Goal: Task Accomplishment & Management: Use online tool/utility

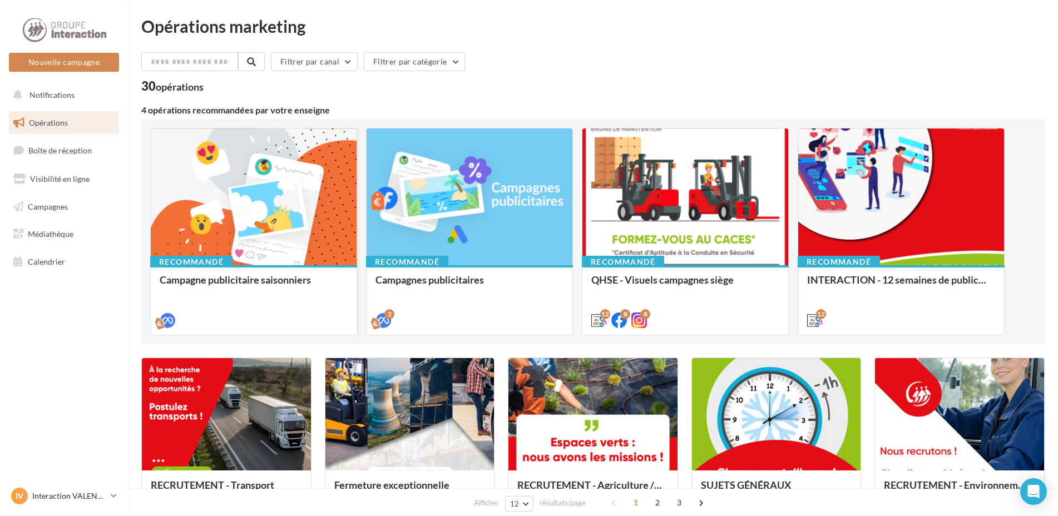
click at [304, 222] on div at bounding box center [254, 197] width 206 height 138
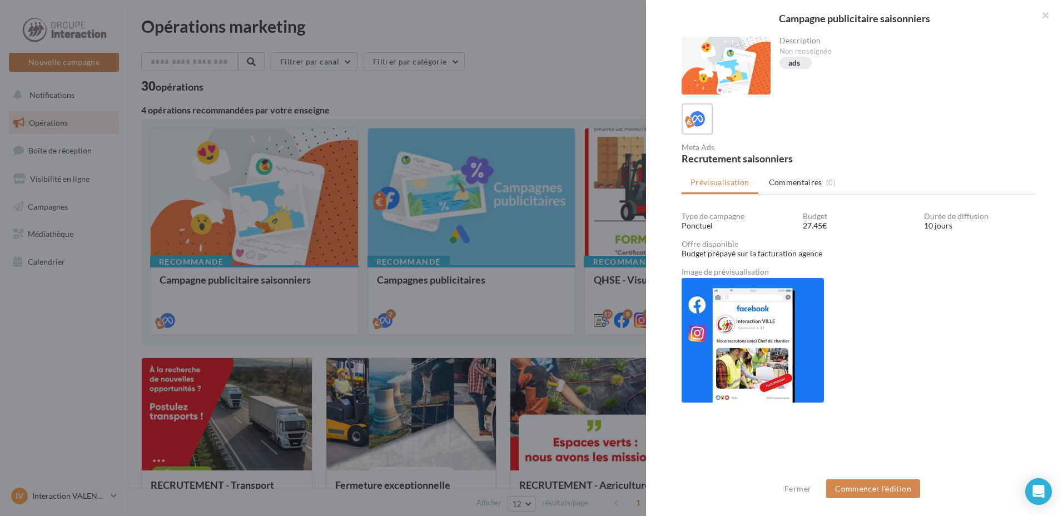
click at [275, 83] on div at bounding box center [531, 258] width 1063 height 516
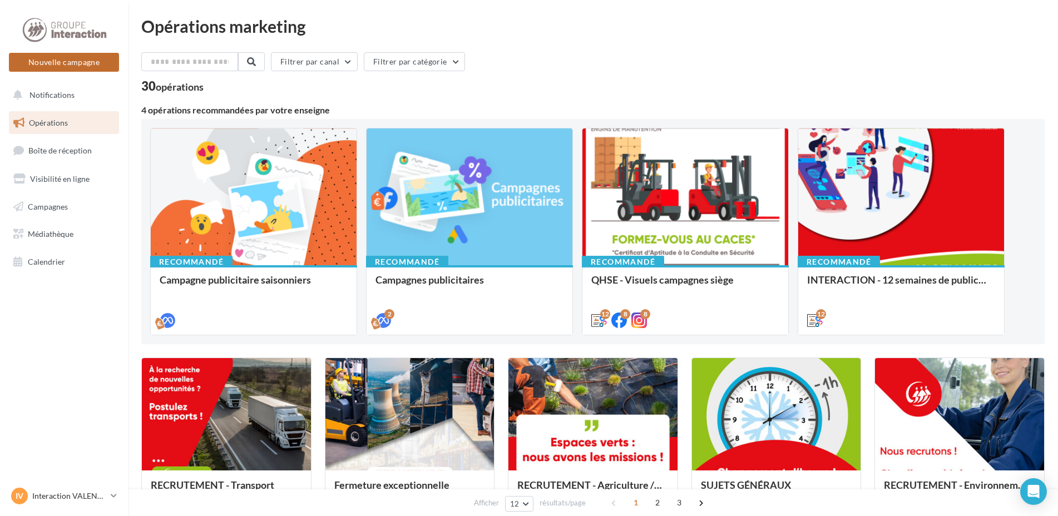
click at [72, 62] on button "Nouvelle campagne" at bounding box center [64, 62] width 110 height 19
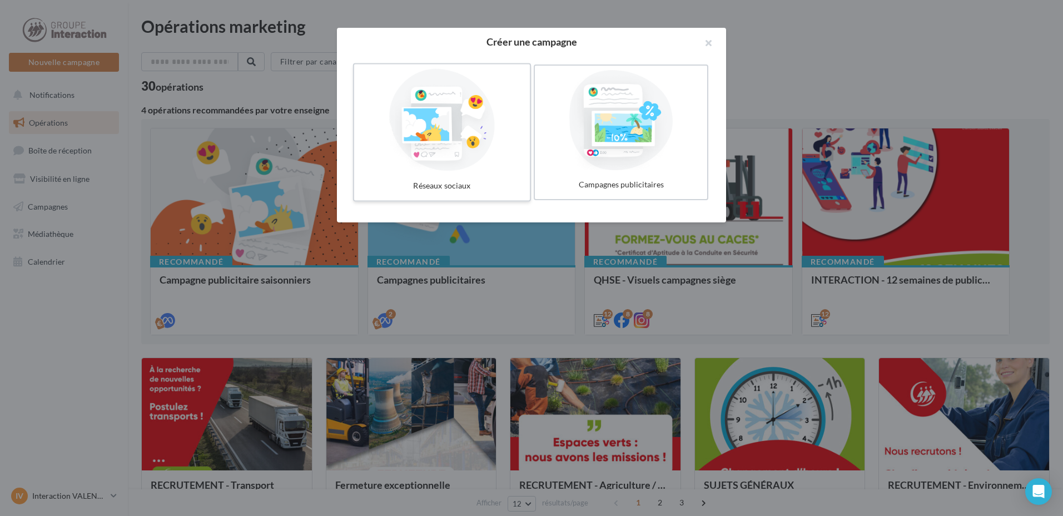
click at [472, 163] on div at bounding box center [442, 120] width 167 height 102
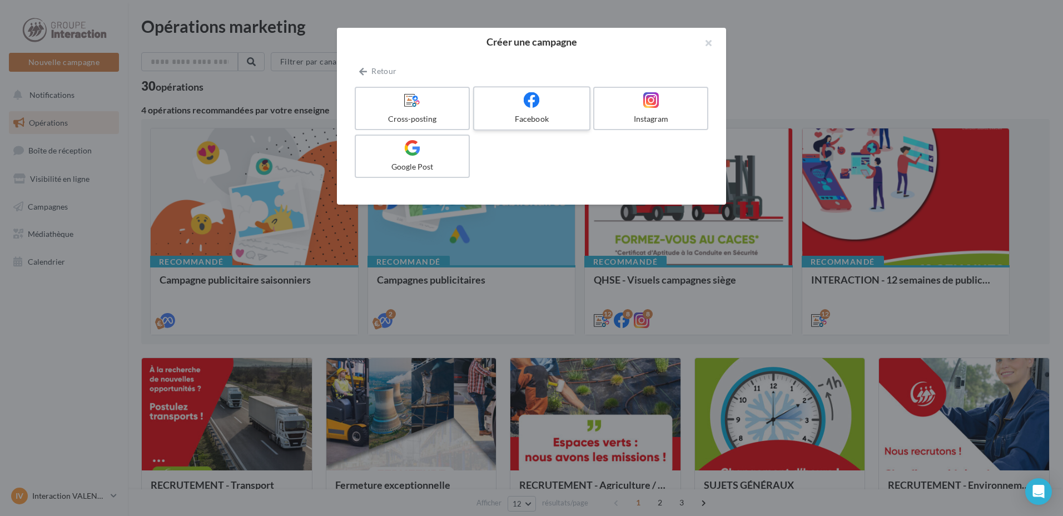
click at [530, 111] on label "Facebook" at bounding box center [531, 108] width 117 height 44
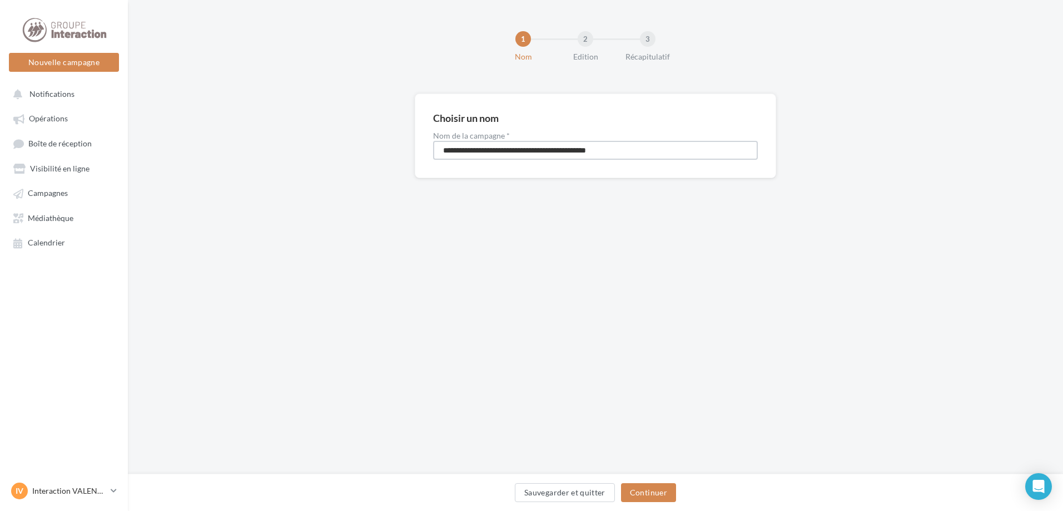
drag, startPoint x: 653, startPoint y: 155, endPoint x: 353, endPoint y: 141, distance: 300.1
click at [353, 141] on div "**********" at bounding box center [595, 153] width 935 height 120
